Goal: Task Accomplishment & Management: Use online tool/utility

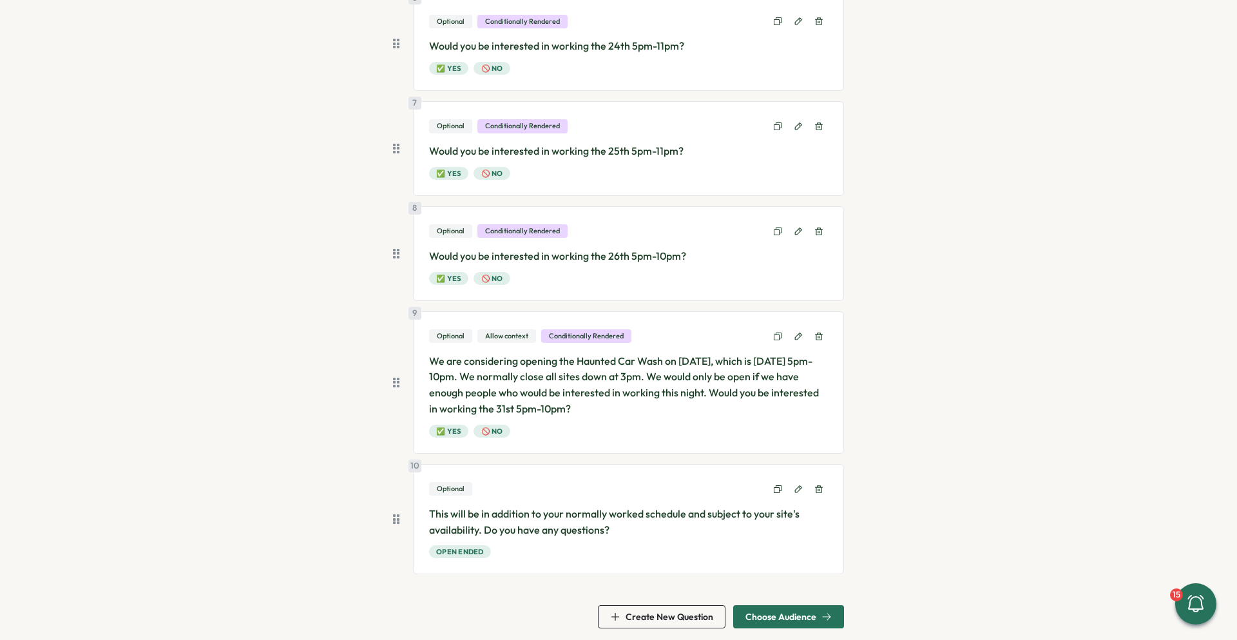
scroll to position [734, 0]
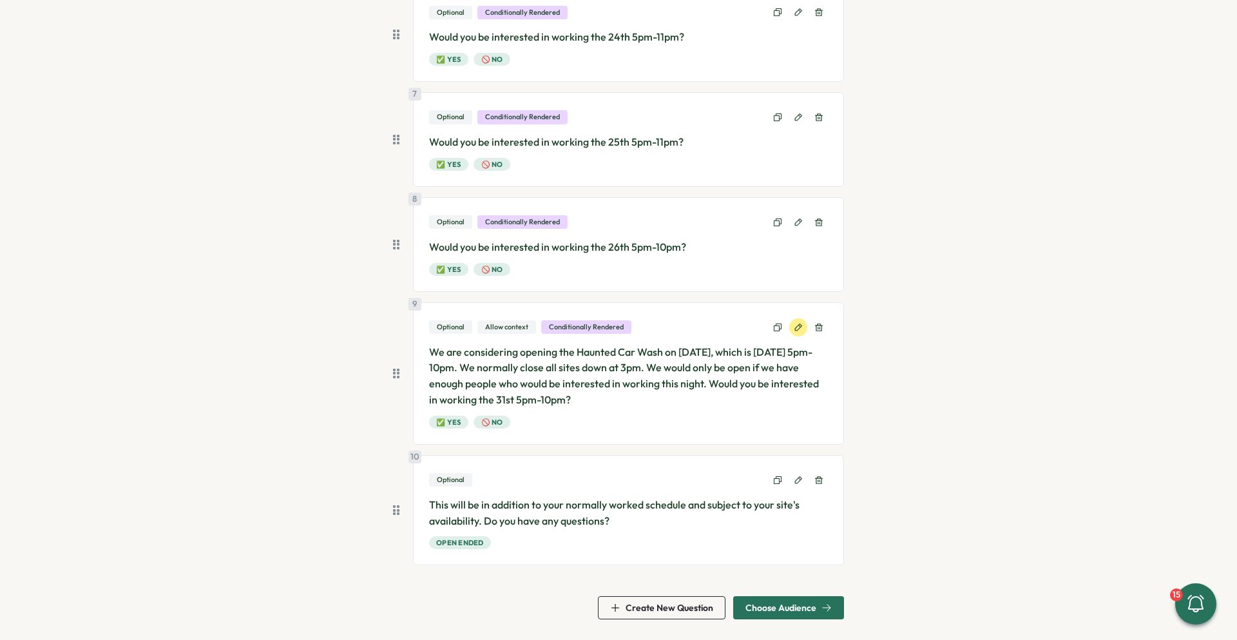
click at [796, 325] on icon at bounding box center [798, 326] width 7 height 7
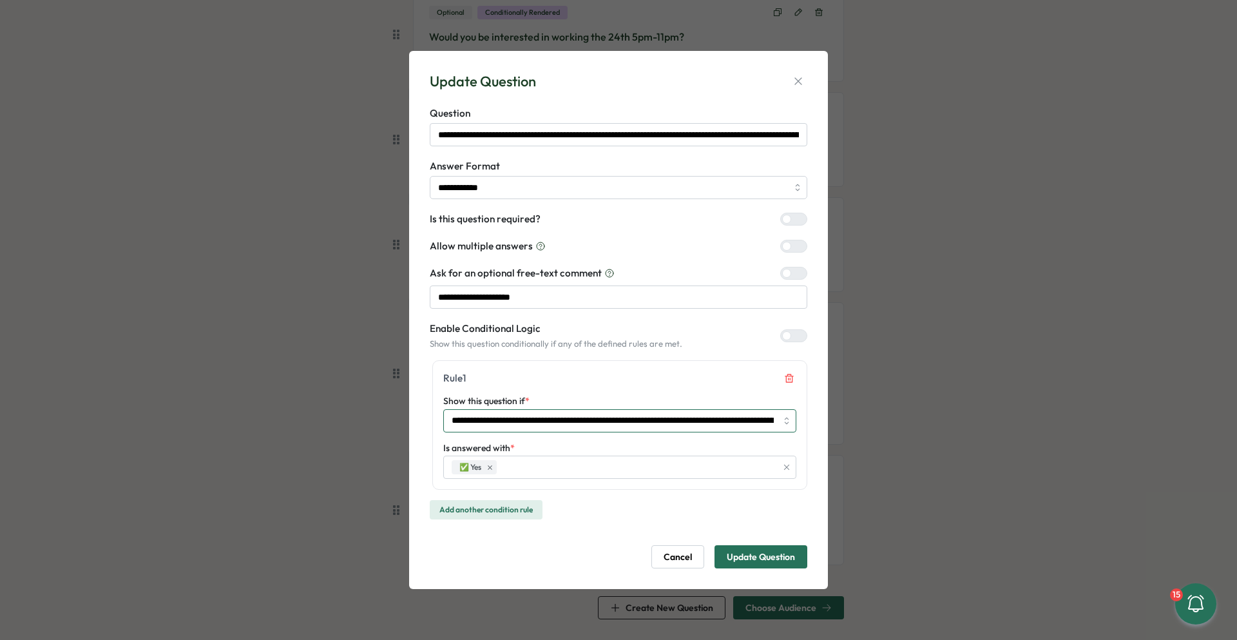
click at [758, 421] on input "**********" at bounding box center [619, 420] width 353 height 23
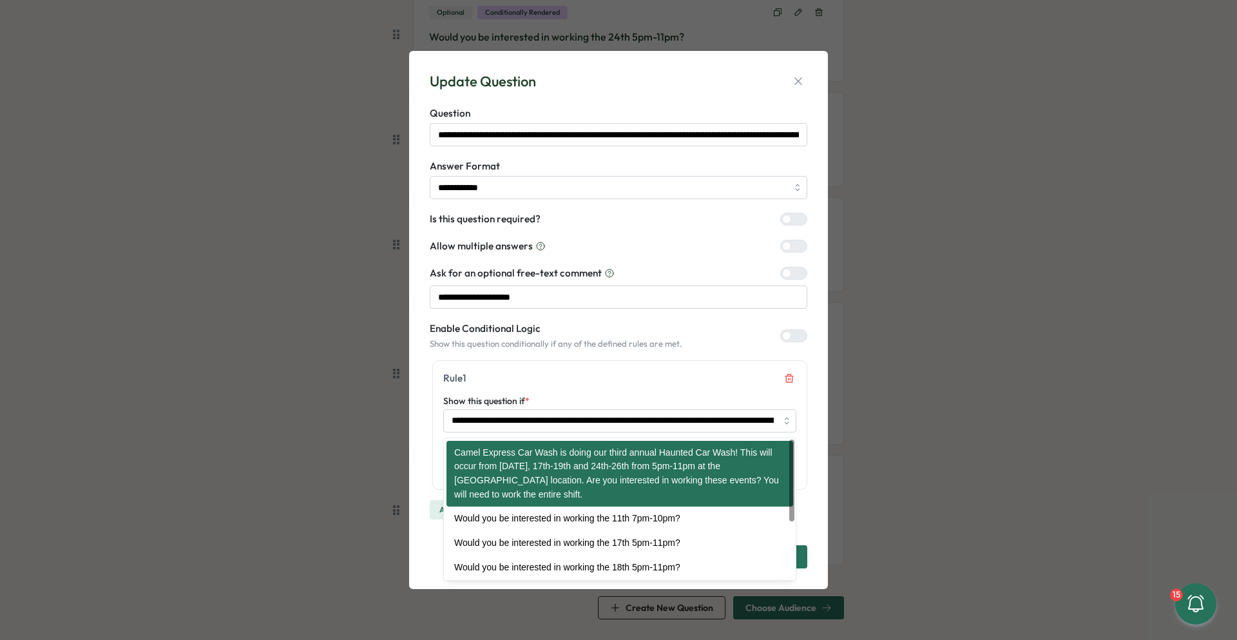
click at [729, 383] on div "Rule 1" at bounding box center [619, 378] width 353 height 14
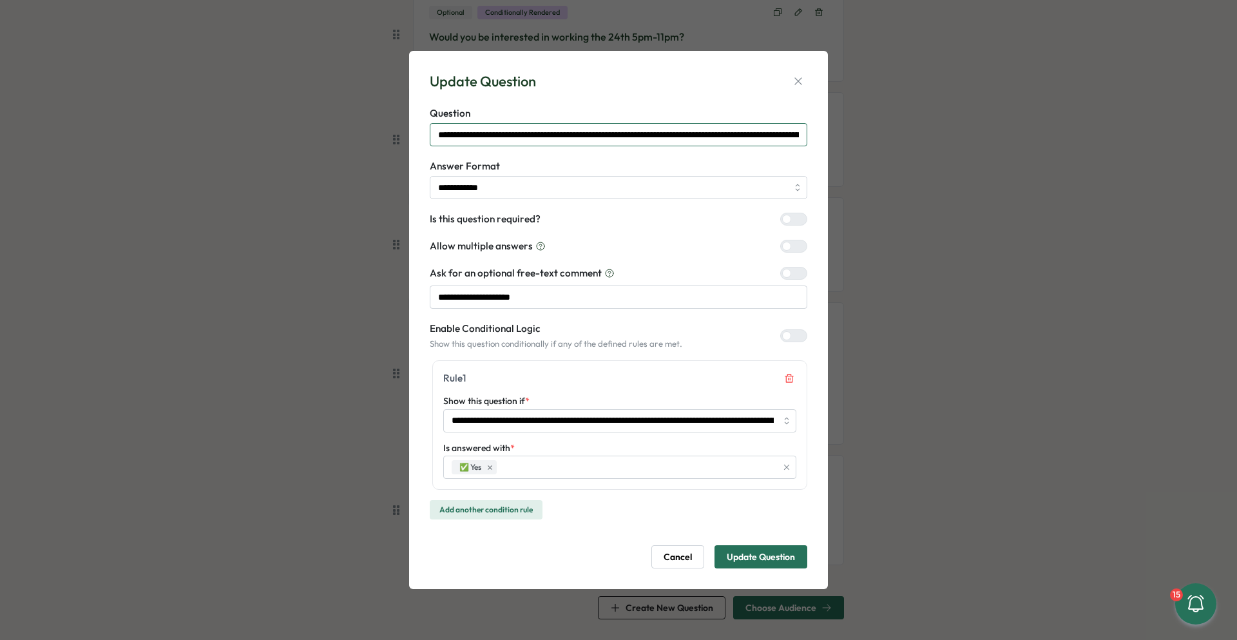
click at [786, 132] on input "**********" at bounding box center [619, 134] width 378 height 23
type input "**********"
click at [715, 545] on button "Update Question" at bounding box center [761, 556] width 93 height 23
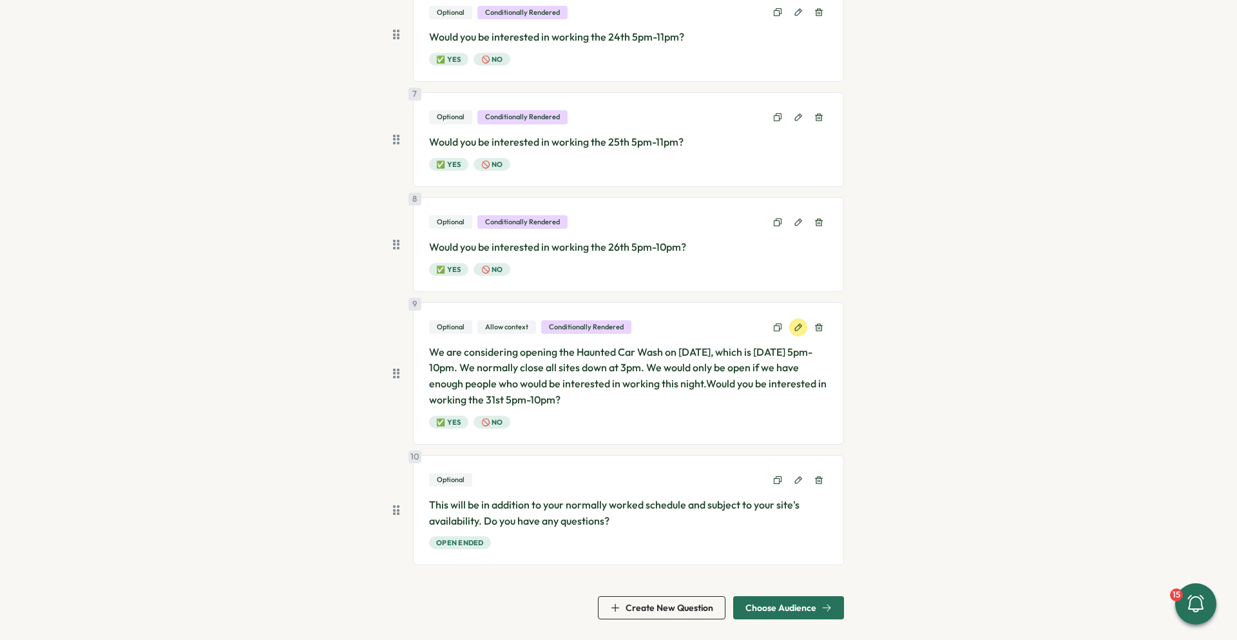
click at [795, 326] on icon at bounding box center [798, 327] width 9 height 9
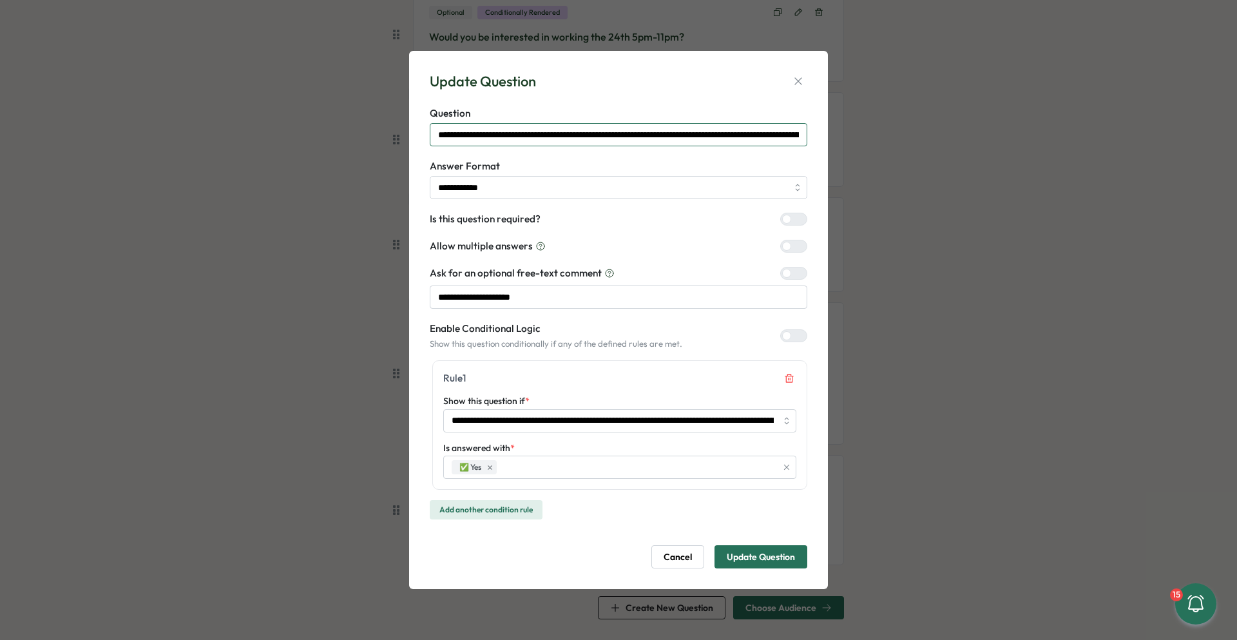
click at [727, 133] on input "**********" at bounding box center [619, 134] width 378 height 23
type input "**********"
click at [778, 548] on span "Update Question" at bounding box center [761, 557] width 68 height 22
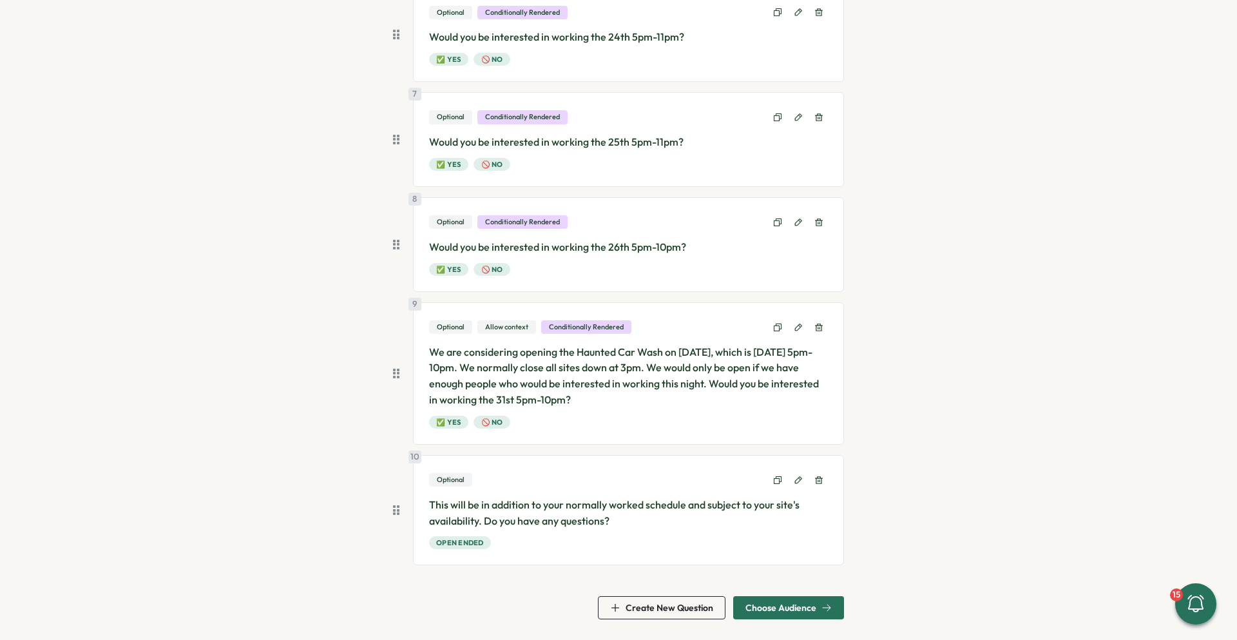
scroll to position [0, 0]
click at [805, 608] on span "Choose Audience" at bounding box center [780, 607] width 71 height 9
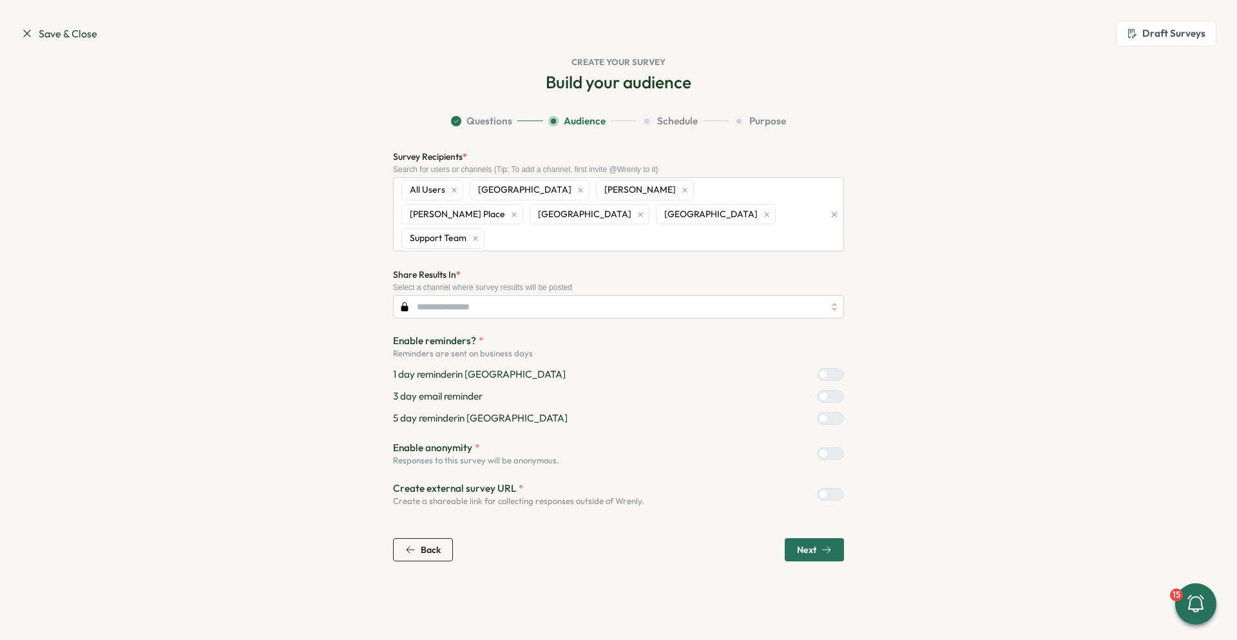
type input "**********"
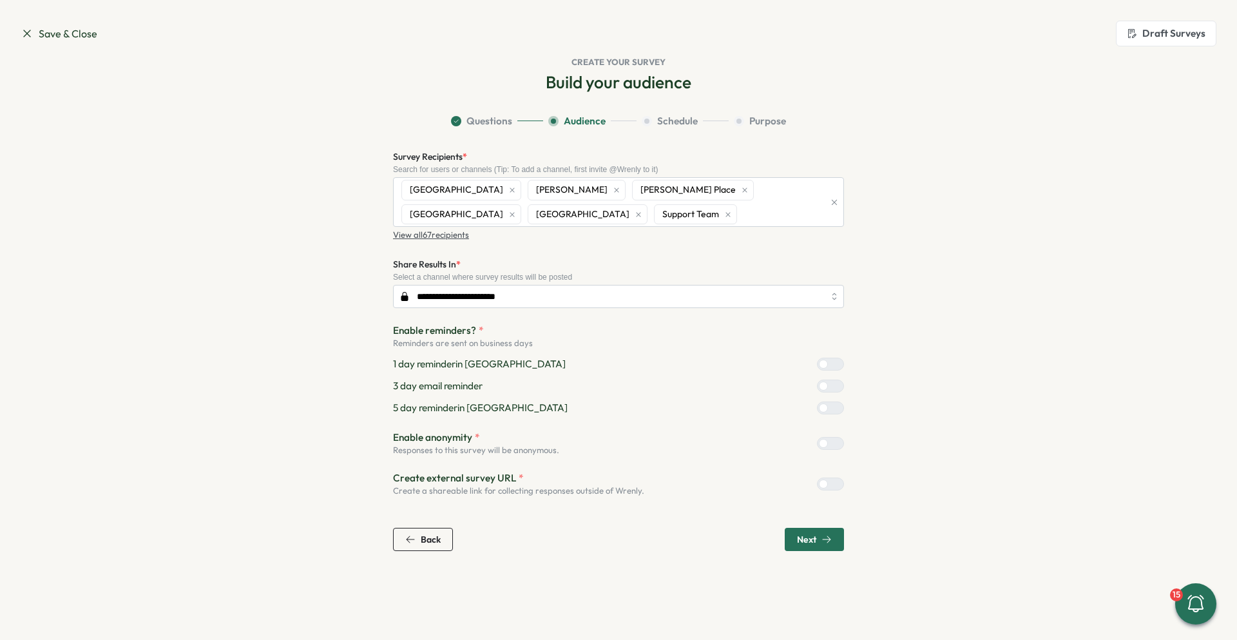
click at [454, 236] on p "View all 67 recipients" at bounding box center [431, 235] width 76 height 12
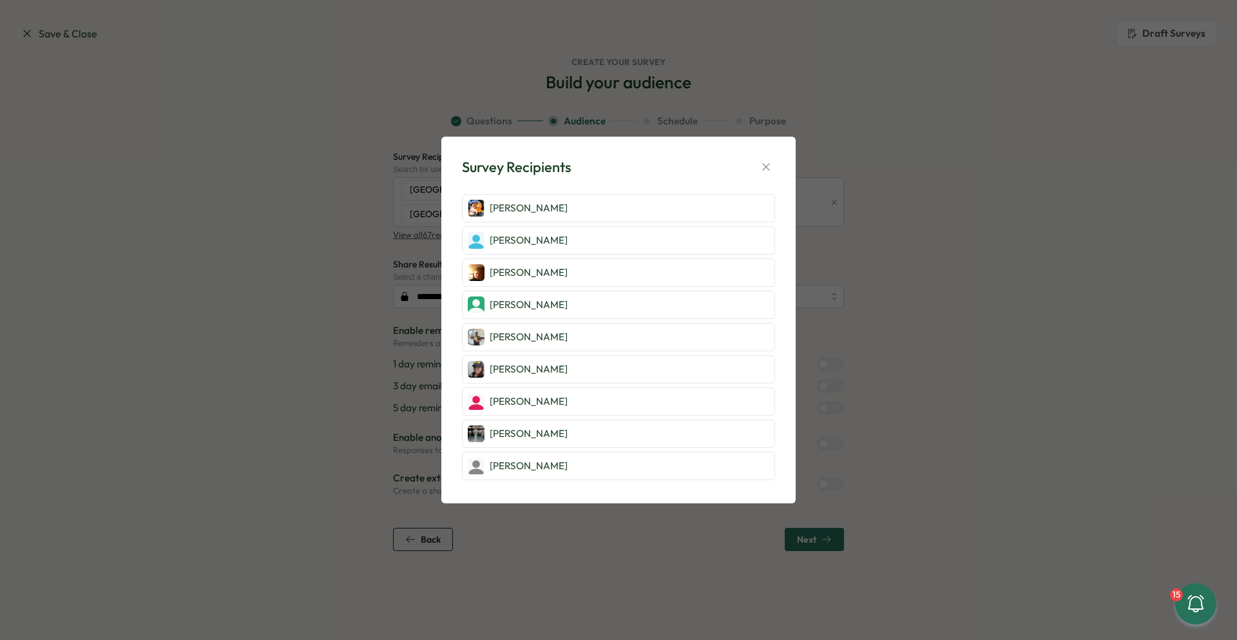
scroll to position [451, 0]
click at [768, 167] on icon "button" at bounding box center [766, 166] width 13 height 13
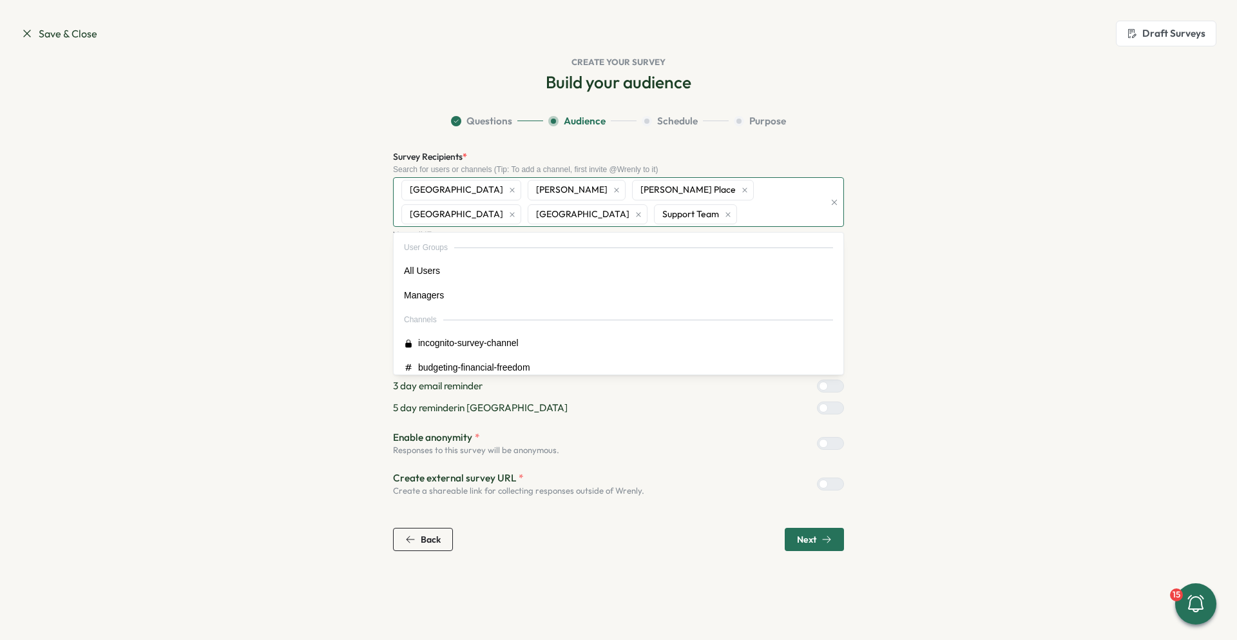
click at [612, 213] on div "[GEOGRAPHIC_DATA][PERSON_NAME] [PERSON_NAME][GEOGRAPHIC_DATA] [GEOGRAPHIC_DATA]…" at bounding box center [611, 202] width 426 height 48
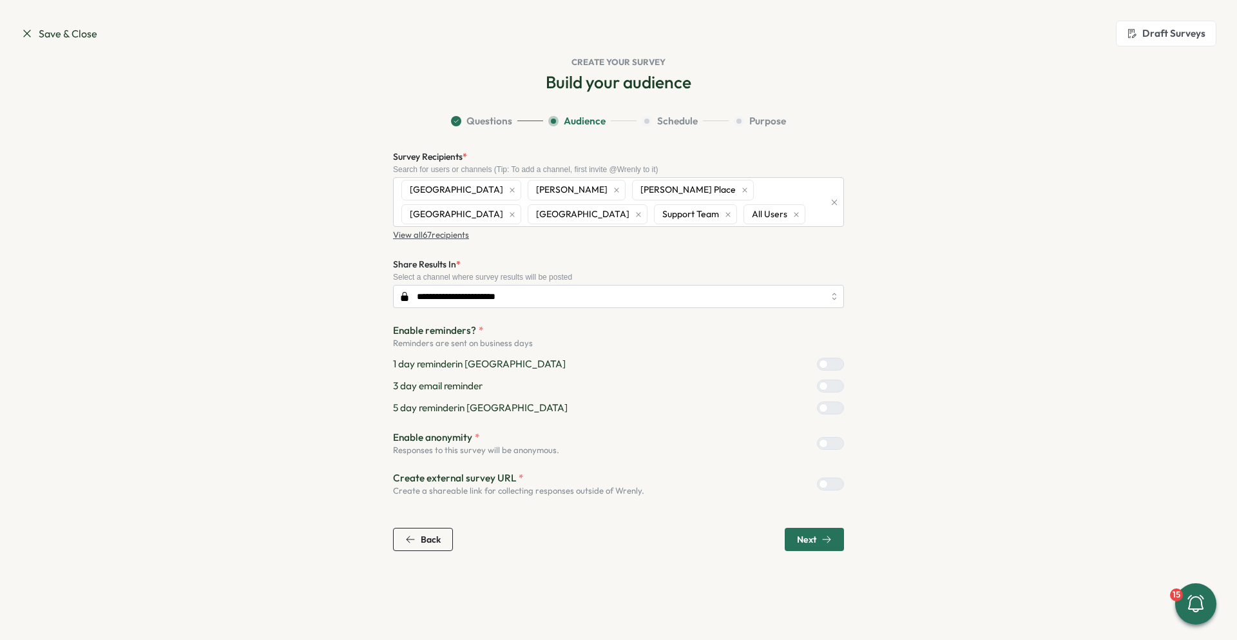
click at [461, 239] on p "View all 67 recipients" at bounding box center [431, 235] width 76 height 12
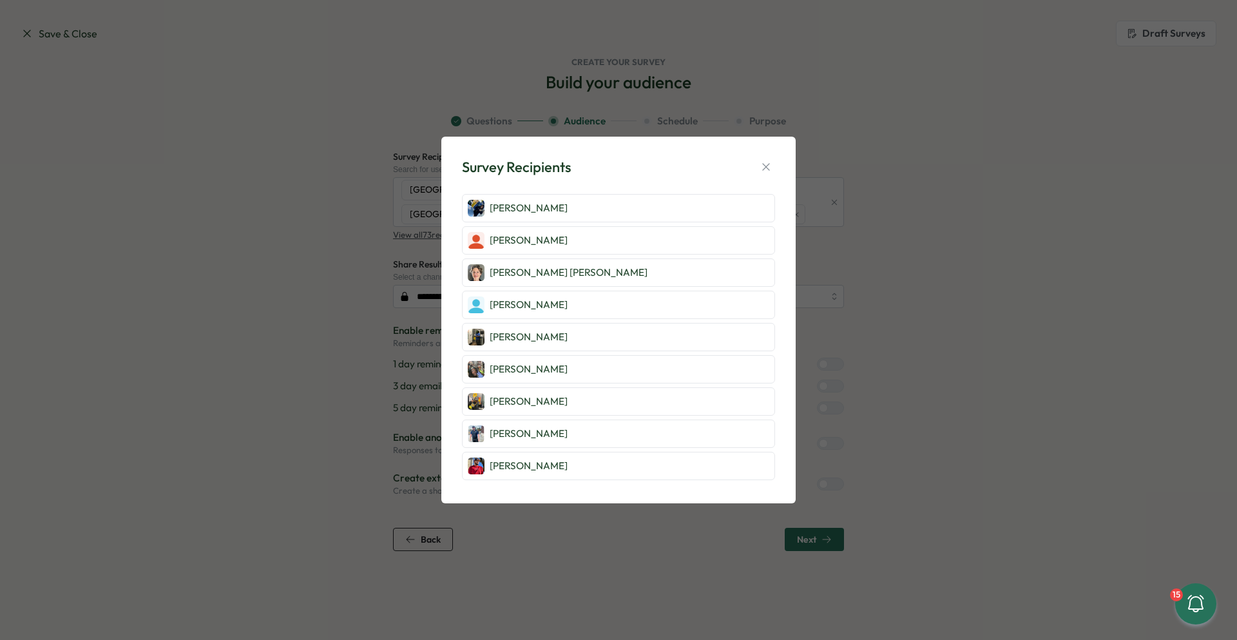
scroll to position [1095, 0]
click at [765, 167] on icon "button" at bounding box center [765, 167] width 7 height 7
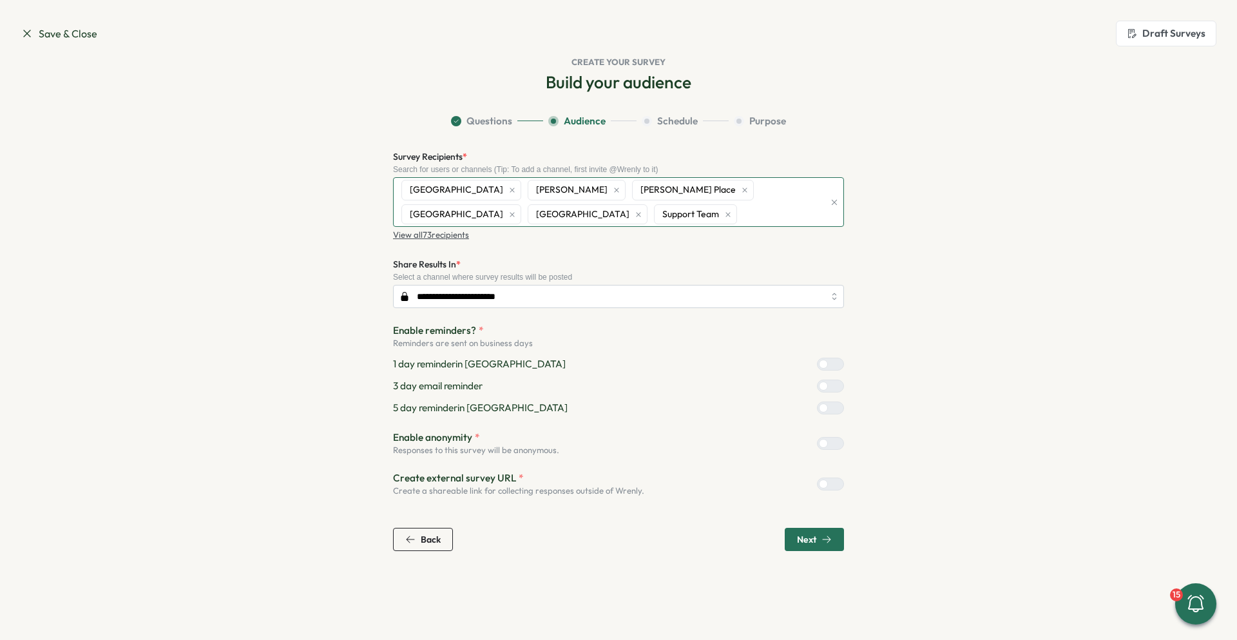
click at [650, 216] on div "[GEOGRAPHIC_DATA][PERSON_NAME] [PERSON_NAME][GEOGRAPHIC_DATA] [GEOGRAPHIC_DATA]…" at bounding box center [611, 202] width 426 height 48
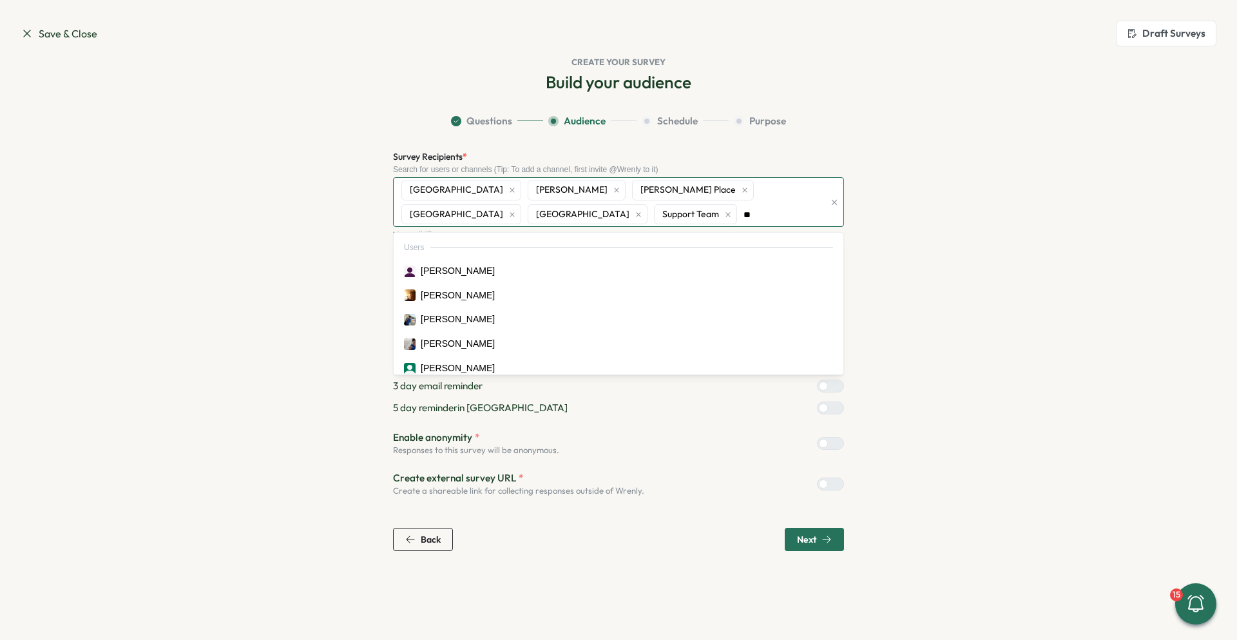
type input "*"
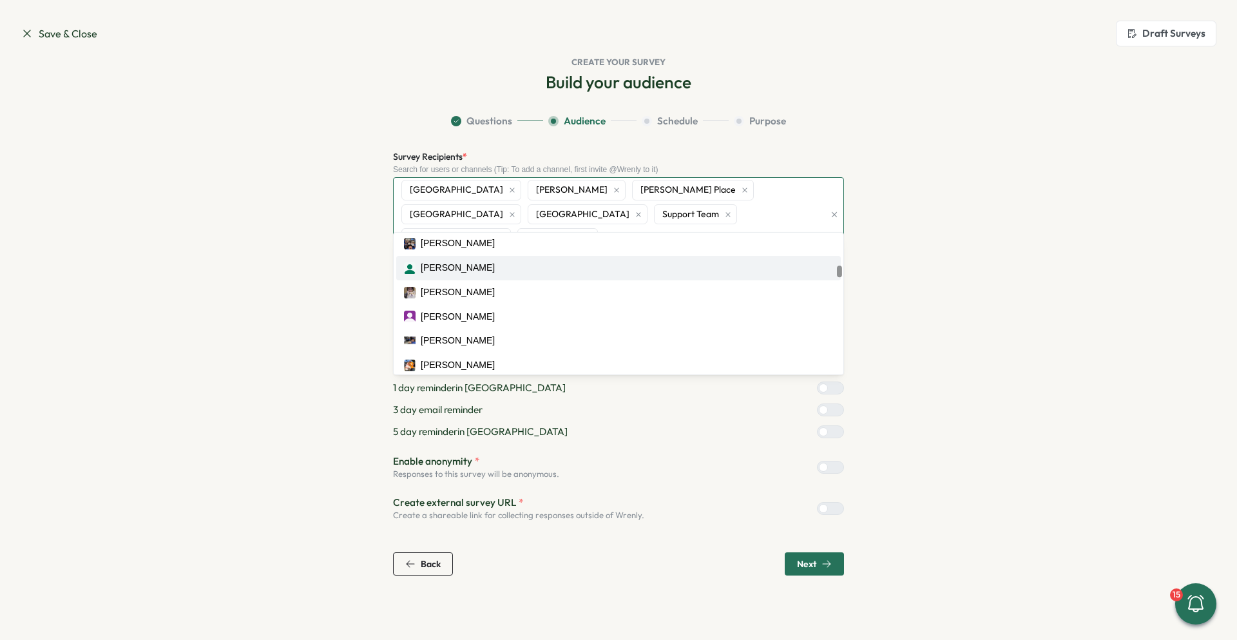
scroll to position [459, 0]
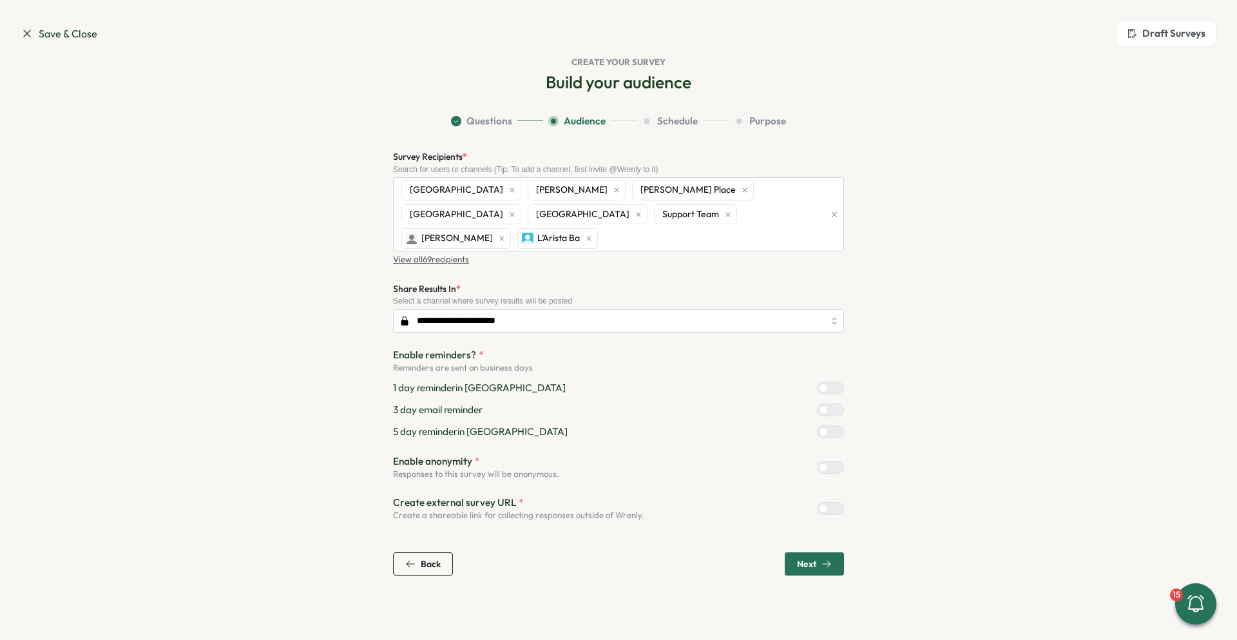
click at [1019, 255] on section "**********" at bounding box center [618, 344] width 825 height 461
click at [836, 382] on div at bounding box center [835, 388] width 15 height 12
click at [838, 404] on div at bounding box center [835, 410] width 15 height 12
click at [834, 426] on div at bounding box center [835, 432] width 15 height 12
click at [828, 503] on div at bounding box center [835, 509] width 15 height 12
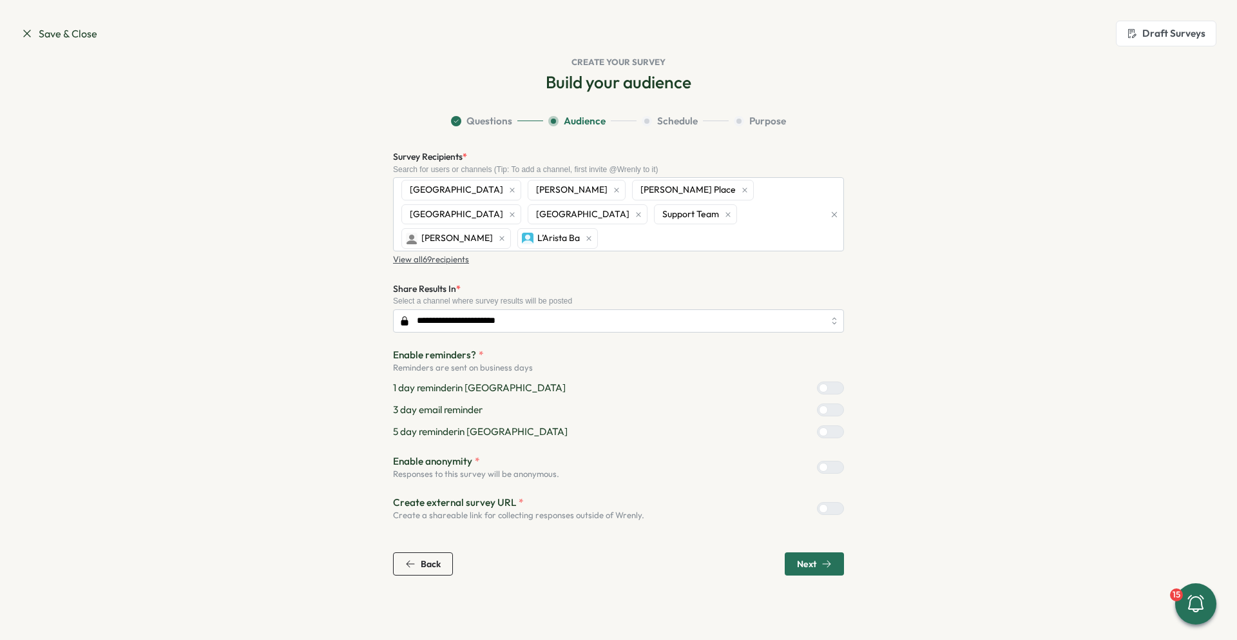
click at [828, 503] on div at bounding box center [835, 509] width 15 height 12
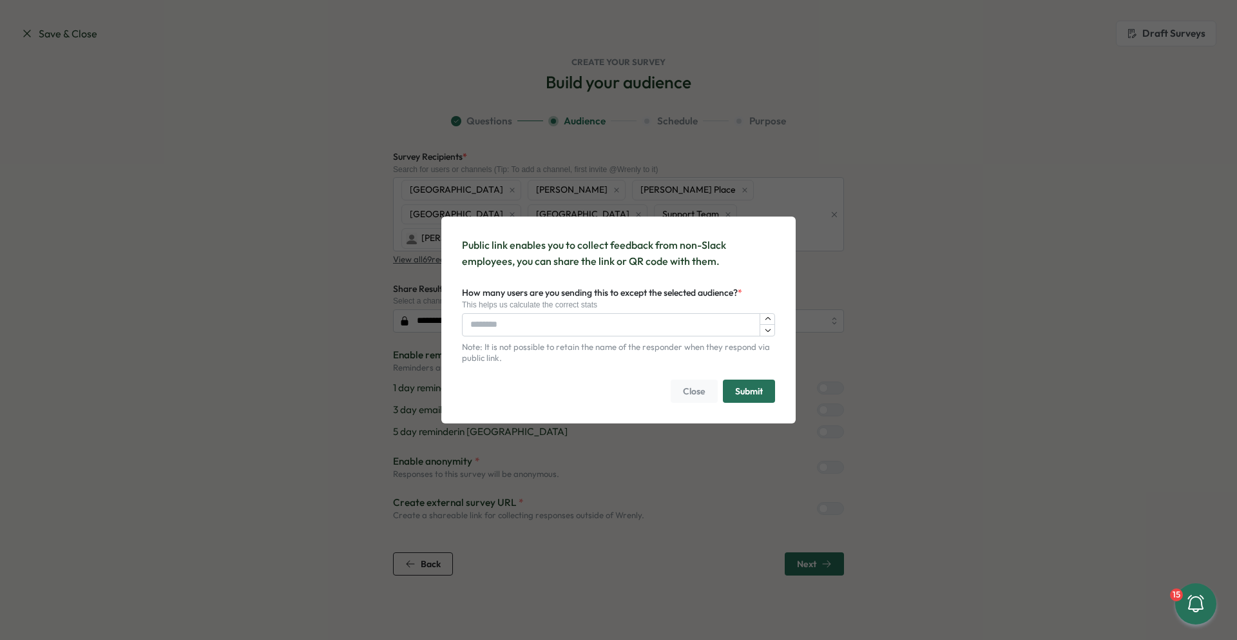
click at [742, 387] on span "Submit" at bounding box center [749, 391] width 28 height 22
click at [698, 387] on span "Close" at bounding box center [694, 391] width 23 height 22
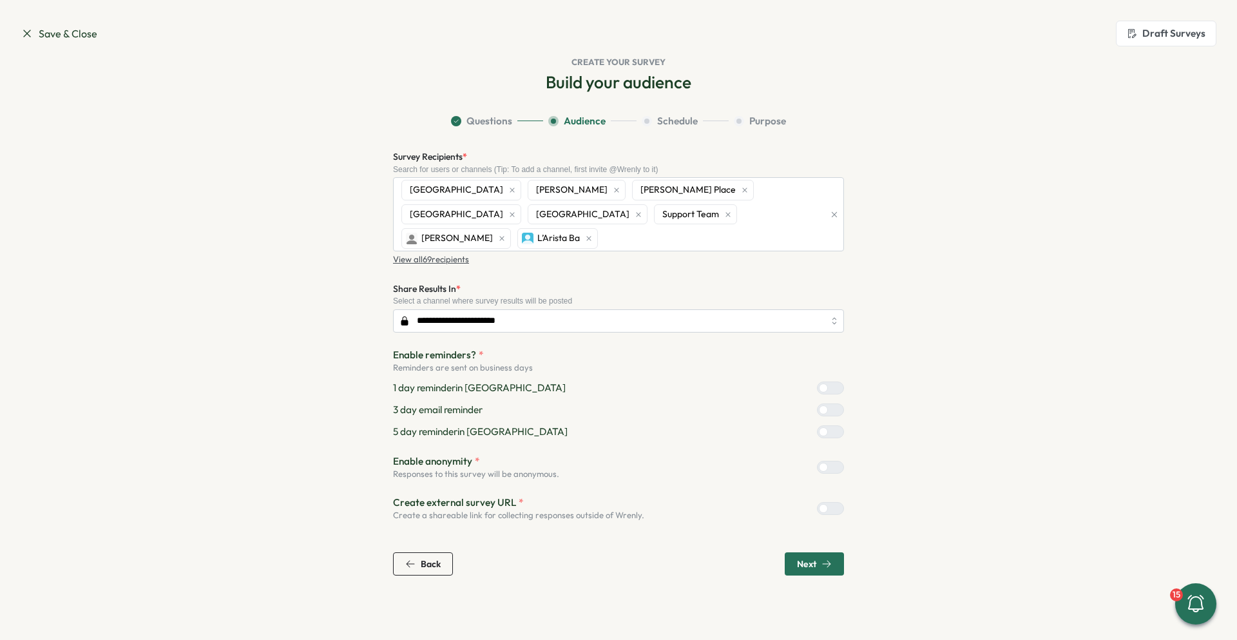
drag, startPoint x: 828, startPoint y: 544, endPoint x: 840, endPoint y: 516, distance: 30.0
click at [828, 559] on icon "button" at bounding box center [827, 564] width 10 height 10
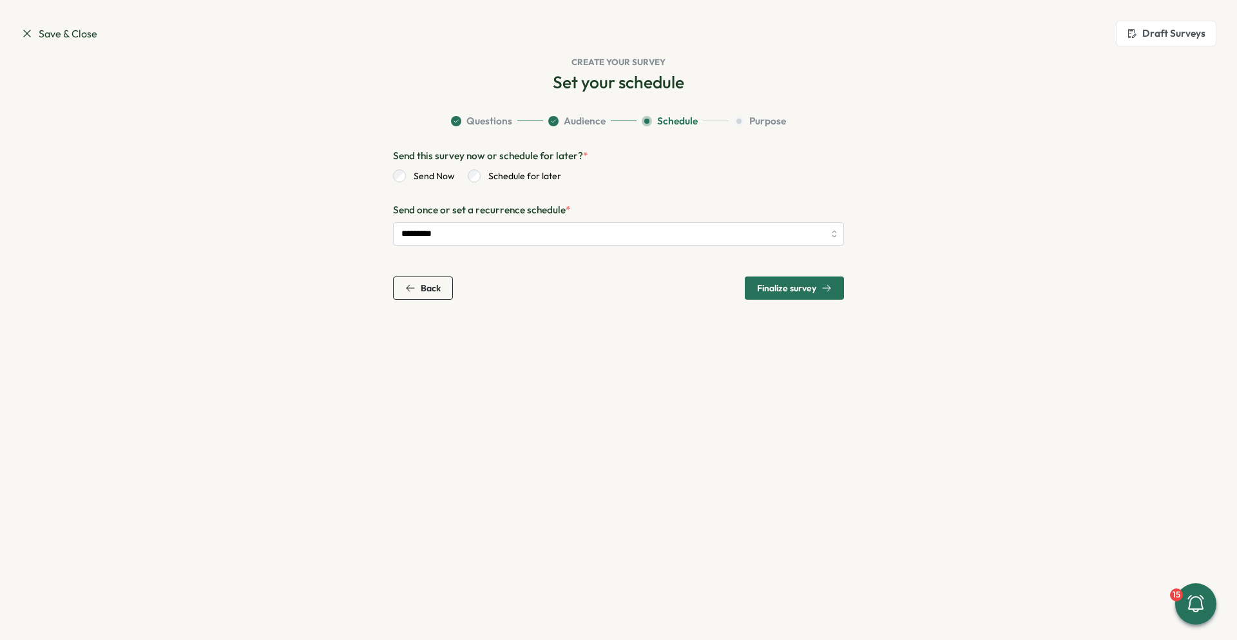
click at [822, 285] on icon "button" at bounding box center [827, 288] width 10 height 10
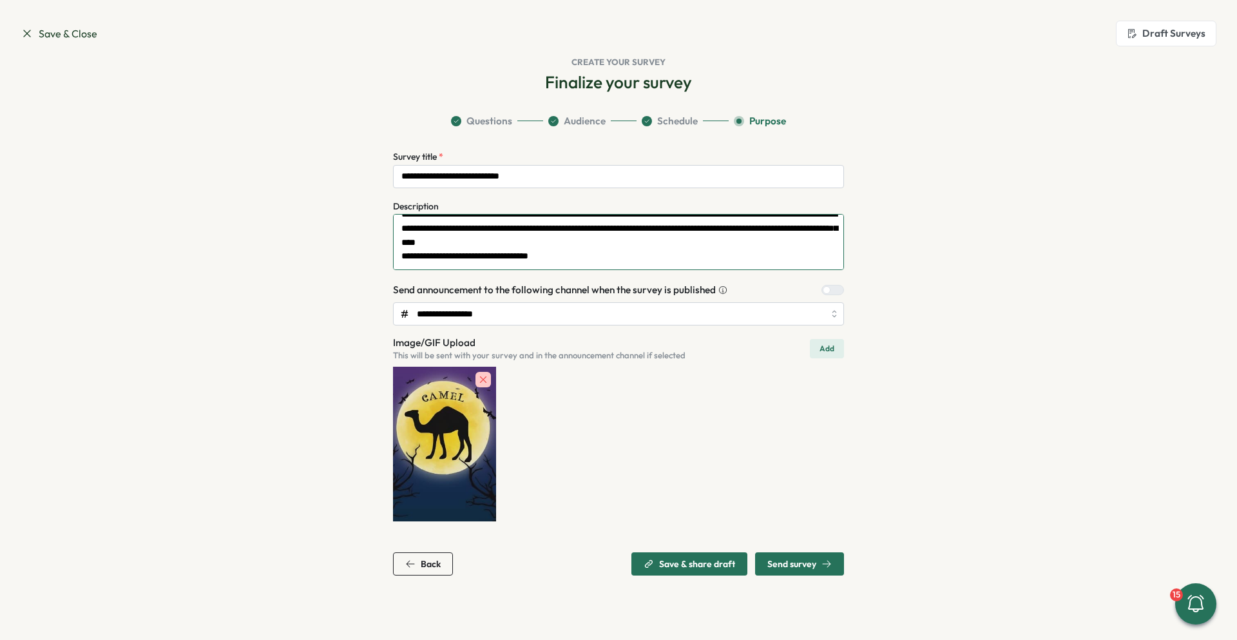
scroll to position [14, 0]
click at [801, 564] on span "Send survey" at bounding box center [791, 563] width 49 height 9
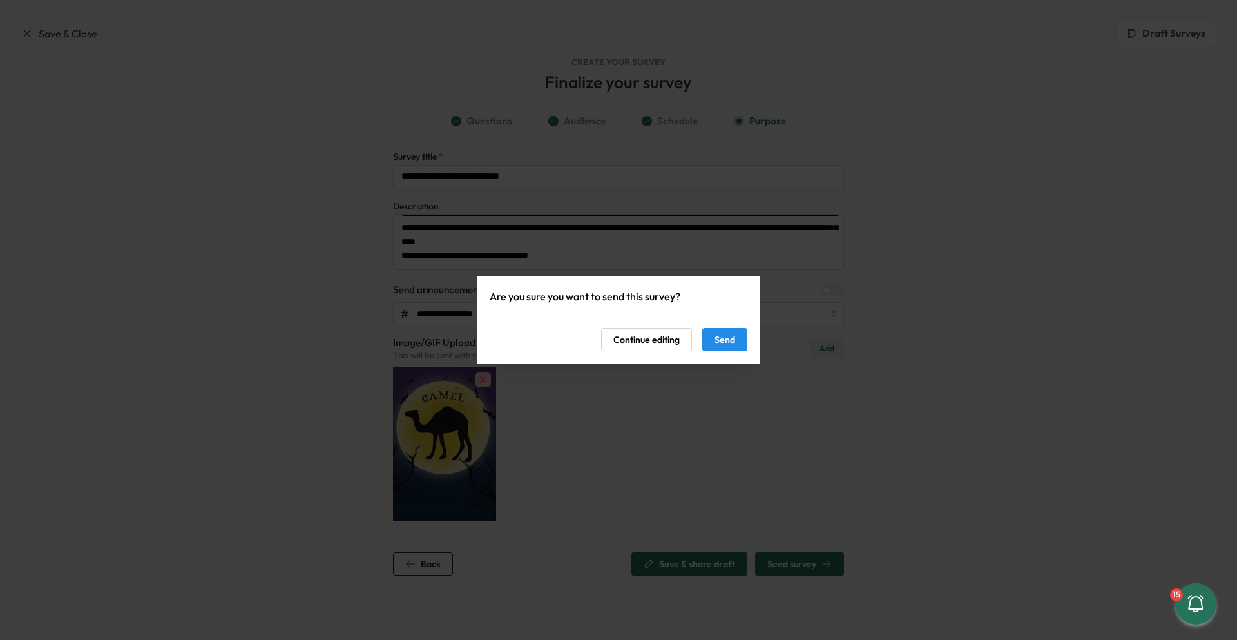
click at [716, 335] on span "Send" at bounding box center [725, 340] width 21 height 22
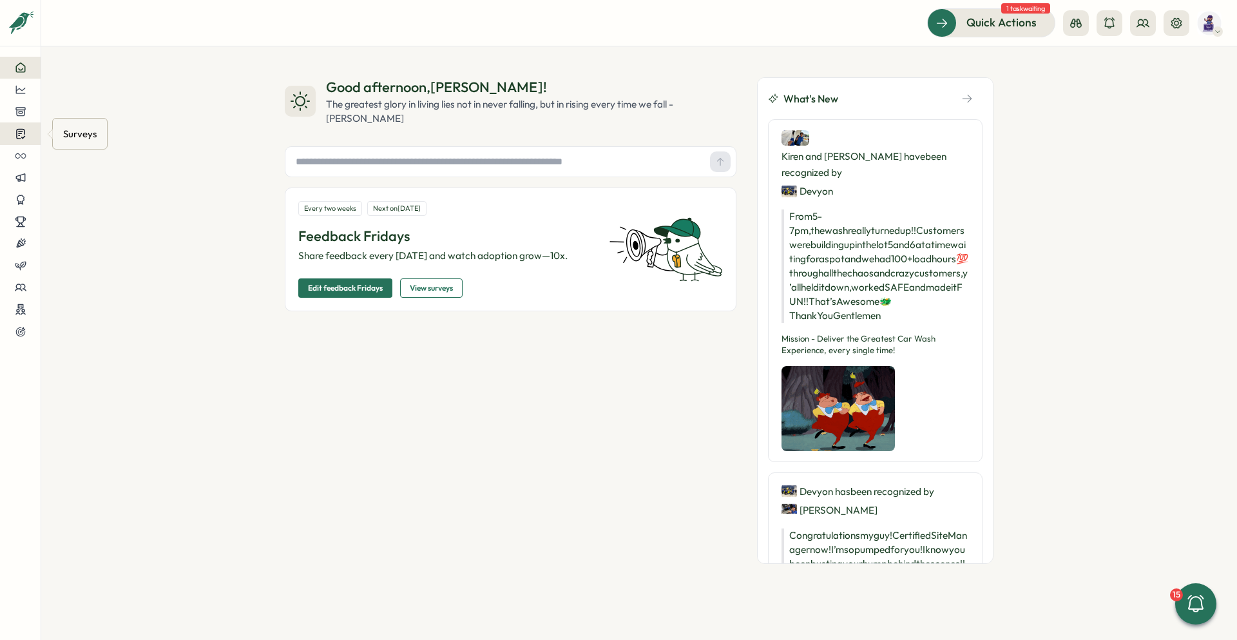
click at [24, 131] on icon at bounding box center [20, 135] width 8 height 10
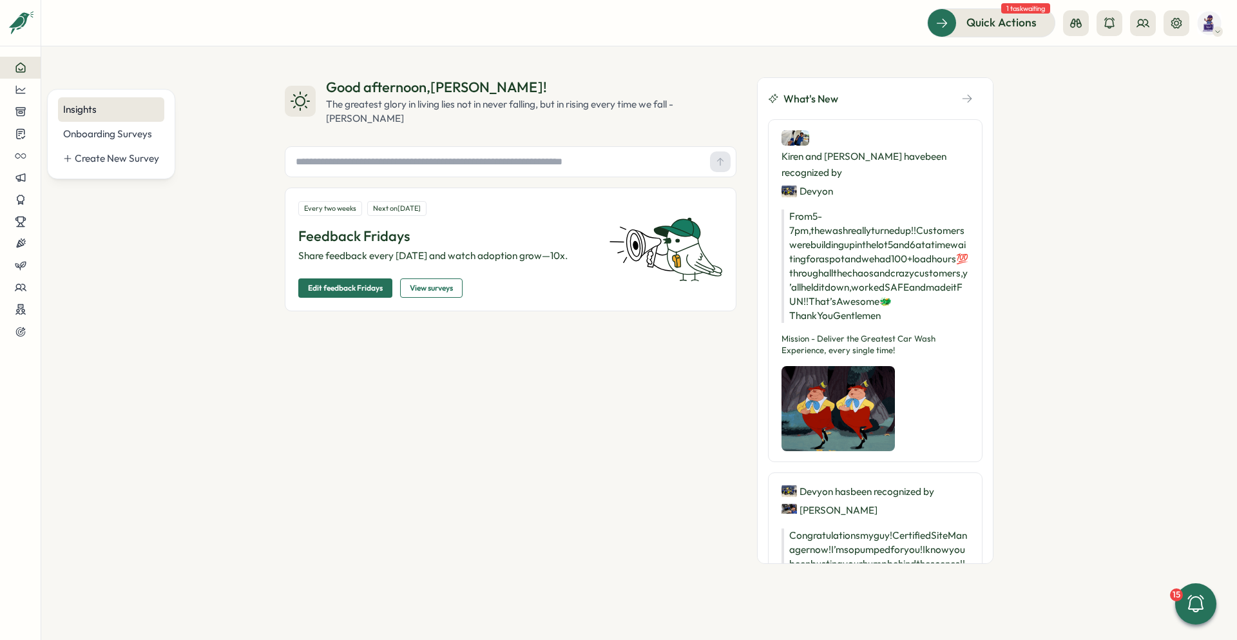
click at [145, 109] on div "Insights" at bounding box center [111, 109] width 96 height 14
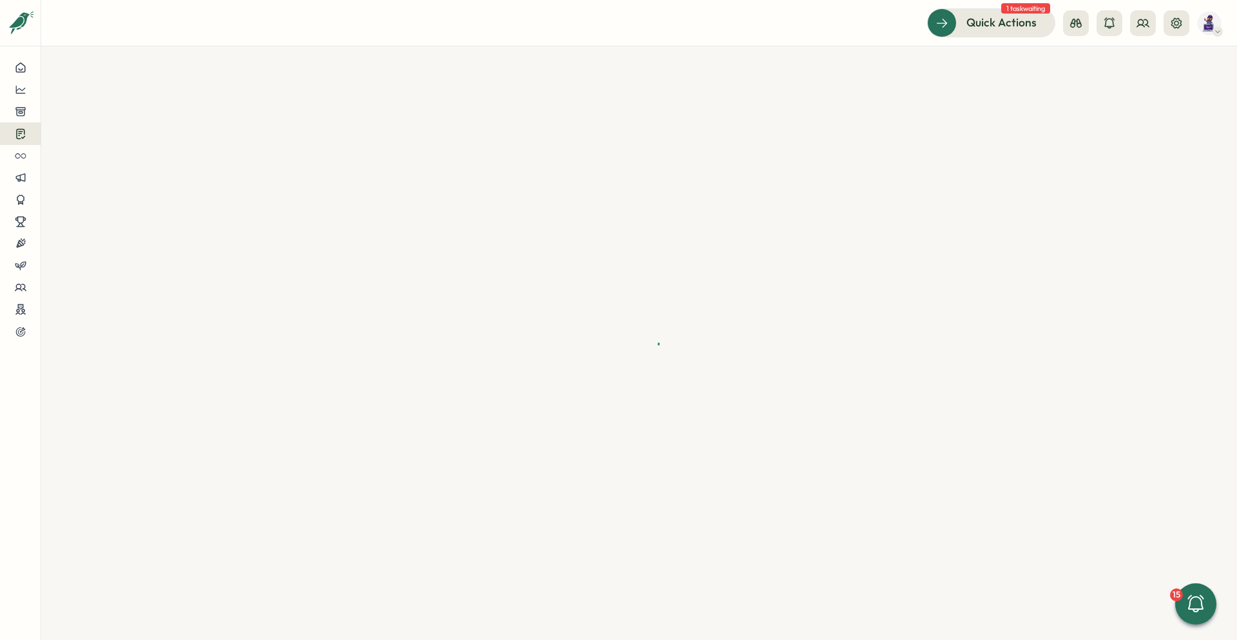
click at [23, 135] on icon at bounding box center [21, 134] width 12 height 12
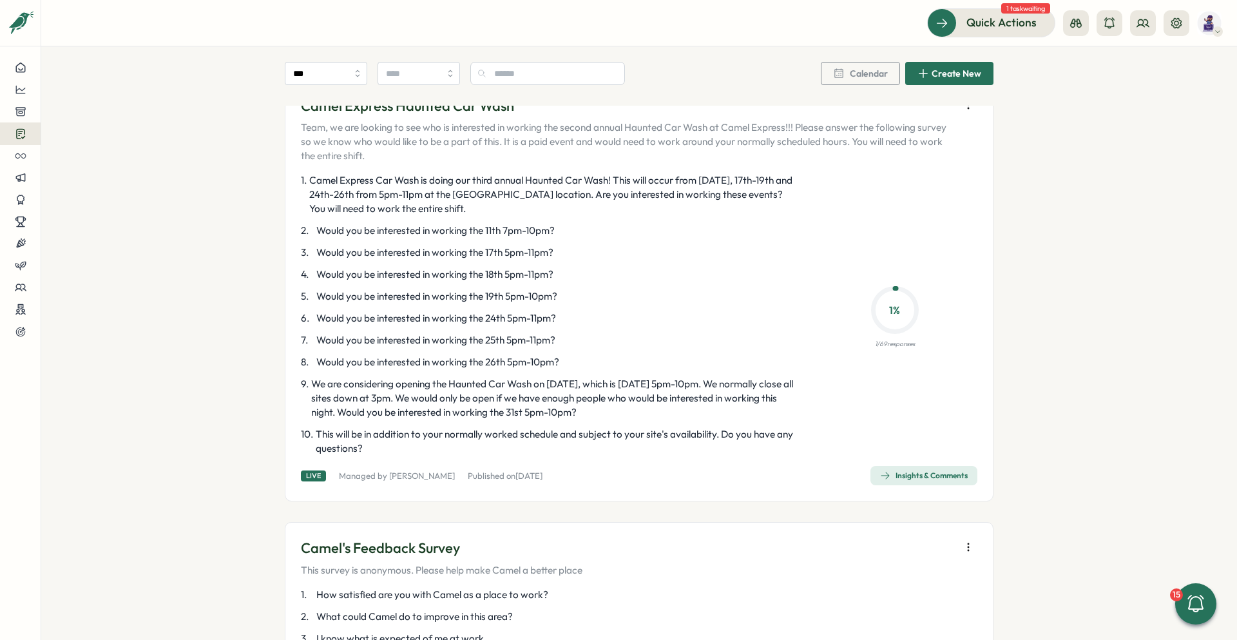
scroll to position [1418, 0]
